Goal: Task Accomplishment & Management: Manage account settings

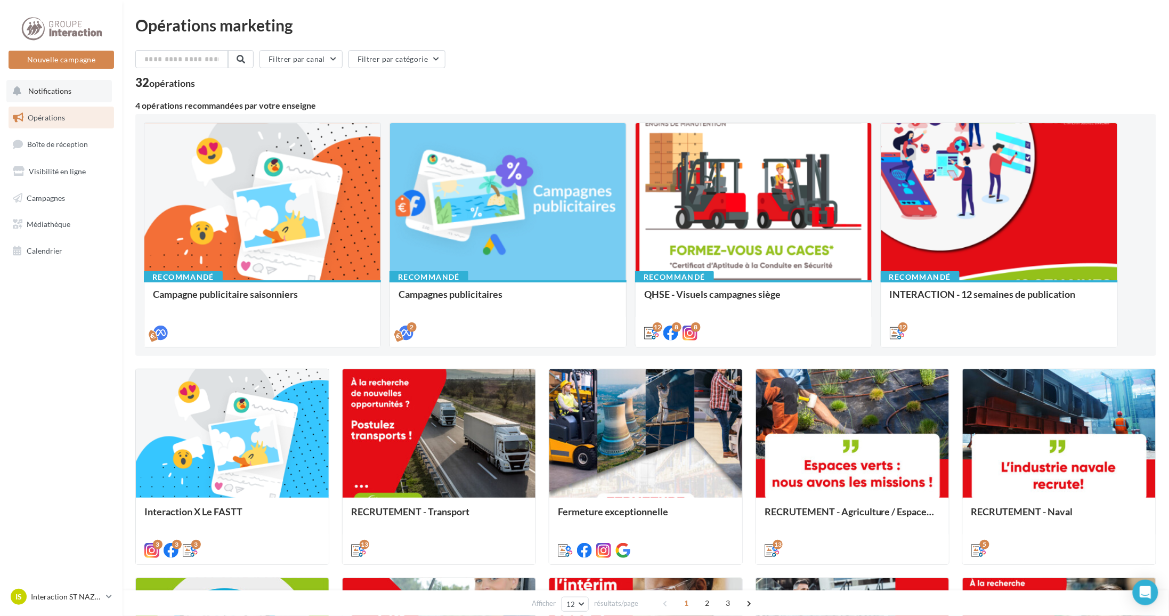
click at [67, 97] on button "Notifications" at bounding box center [59, 91] width 106 height 22
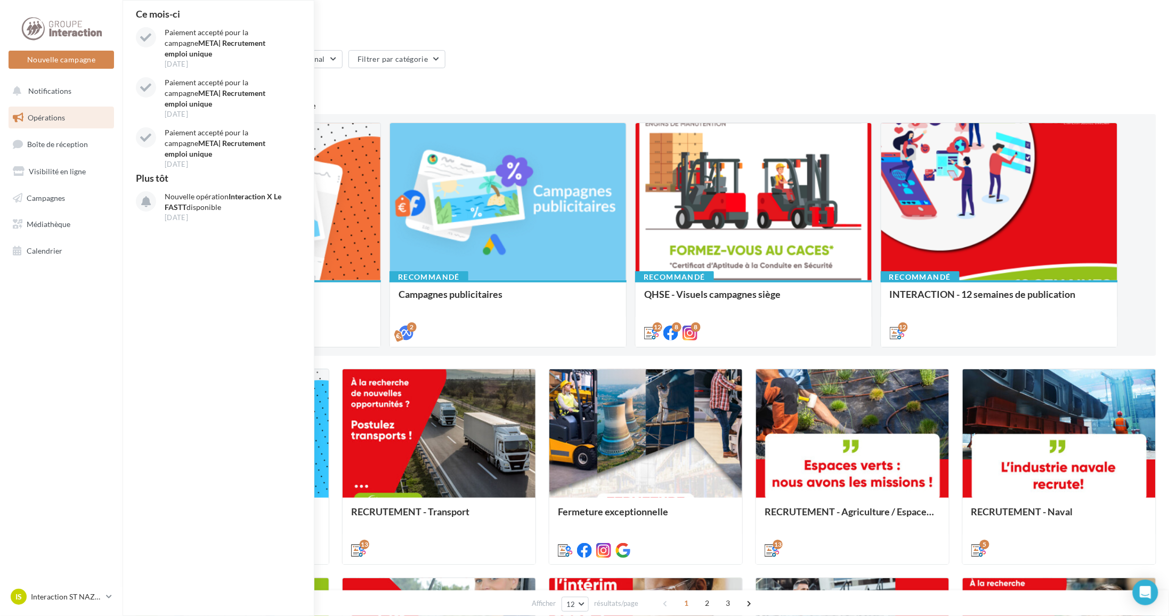
click at [49, 369] on nav "Nouvelle campagne Nouvelle campagne Notifications Ce mois-ci Paiement accepté p…" at bounding box center [61, 308] width 123 height 616
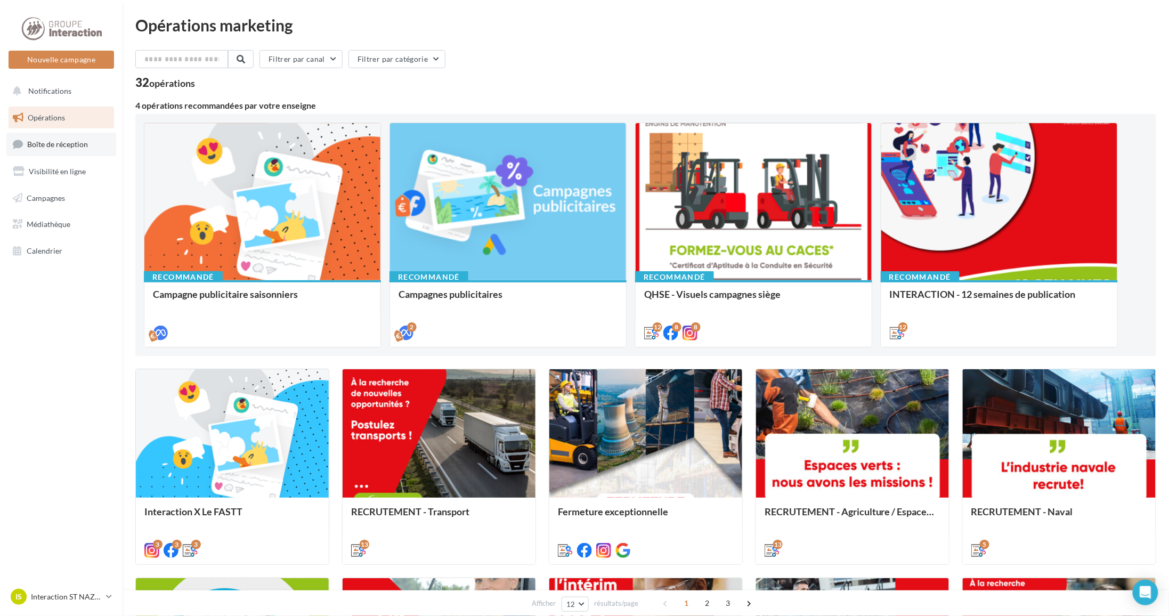
click at [76, 140] on span "Boîte de réception" at bounding box center [57, 144] width 61 height 9
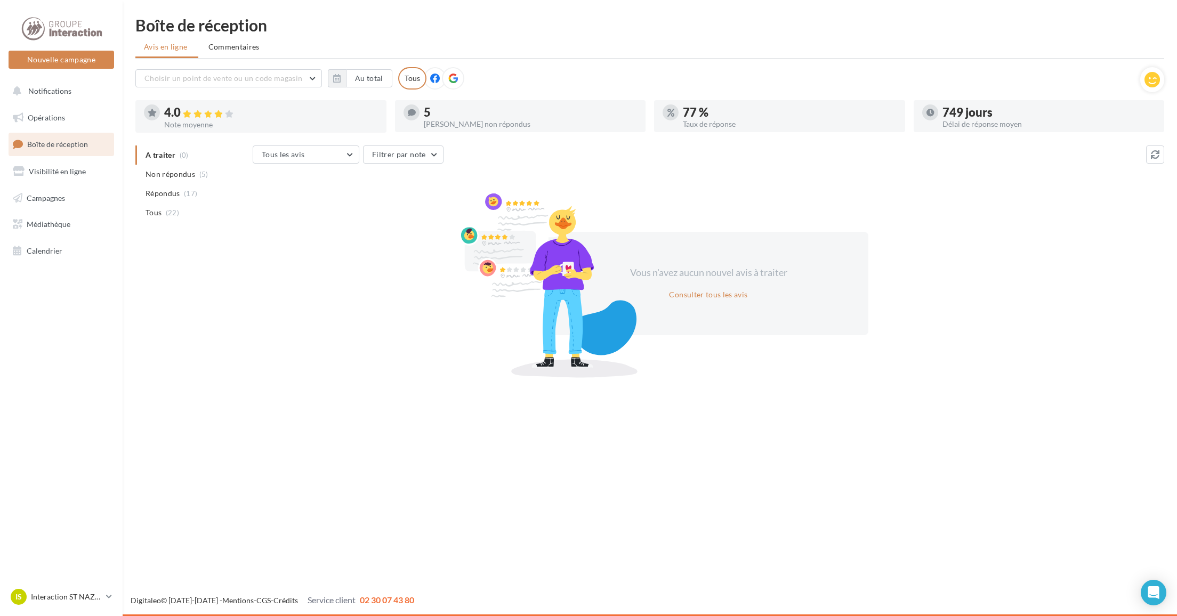
click at [685, 116] on div "77 %" at bounding box center [790, 113] width 214 height 12
click at [181, 212] on li "Tous (22)" at bounding box center [191, 212] width 113 height 19
